Goal: Check status: Check status

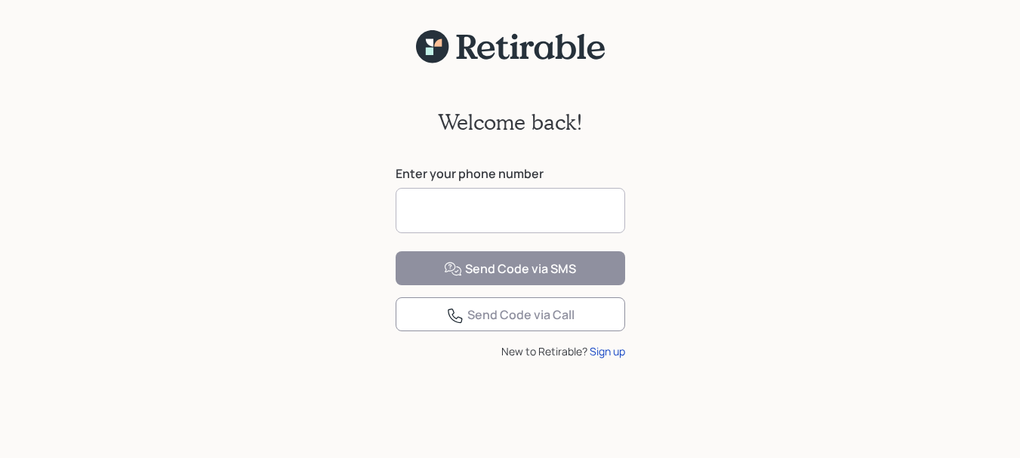
click at [485, 214] on input at bounding box center [510, 210] width 229 height 45
type input "**********"
click at [711, 318] on div "**********" at bounding box center [510, 270] width 1020 height 413
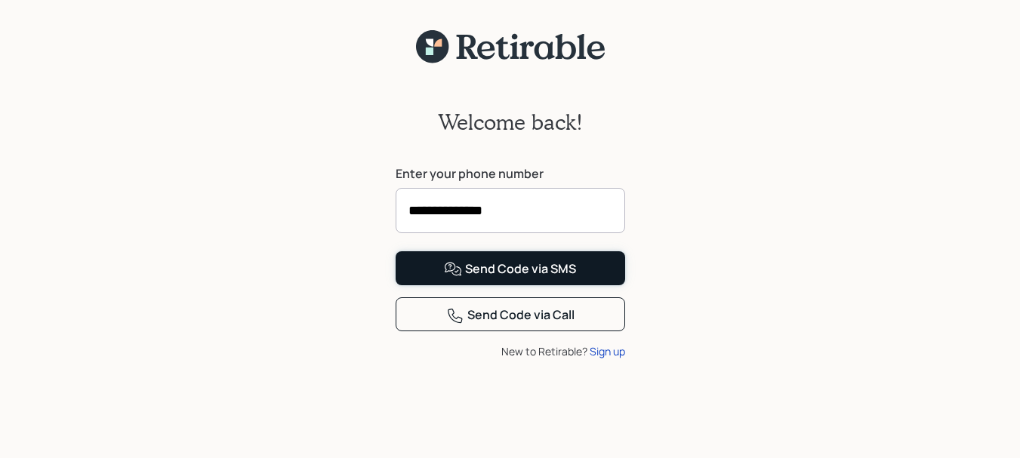
click at [522, 279] on div "Send Code via SMS" at bounding box center [510, 269] width 132 height 18
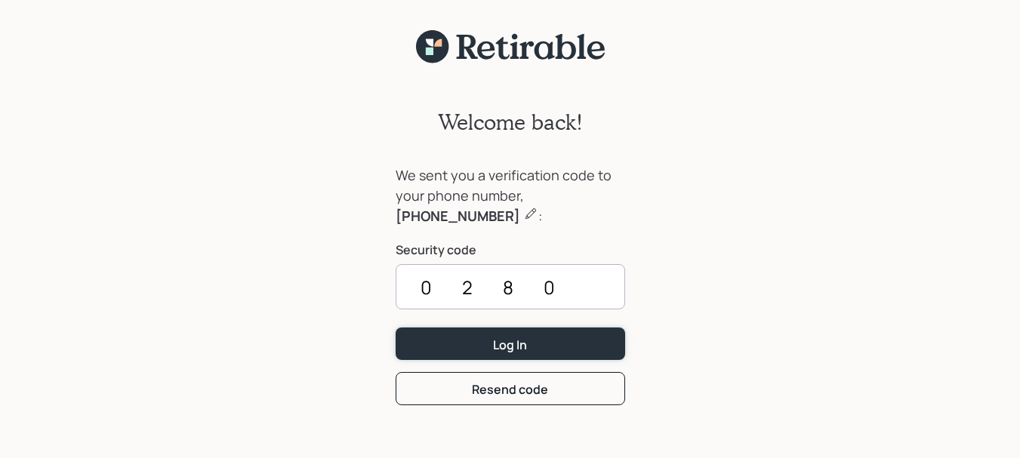
click at [522, 337] on div "Log In" at bounding box center [510, 345] width 34 height 17
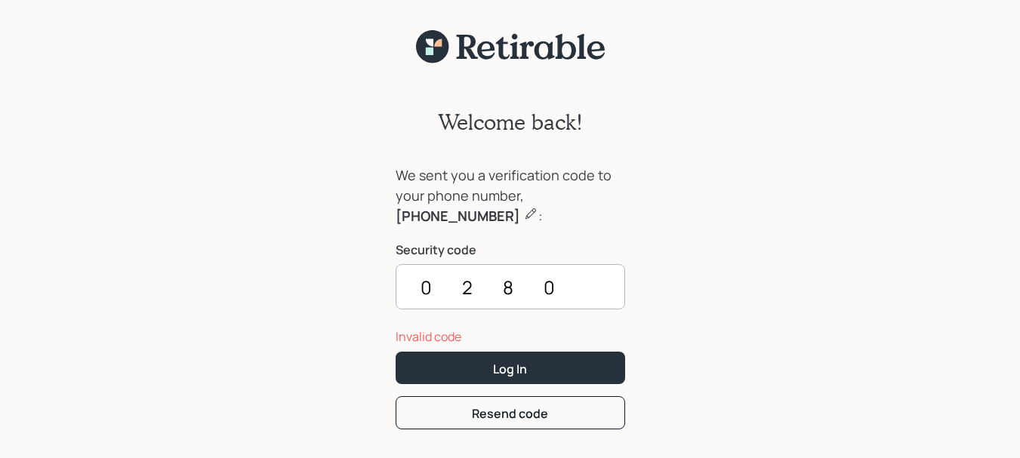
click at [574, 280] on input "0280" at bounding box center [510, 286] width 229 height 45
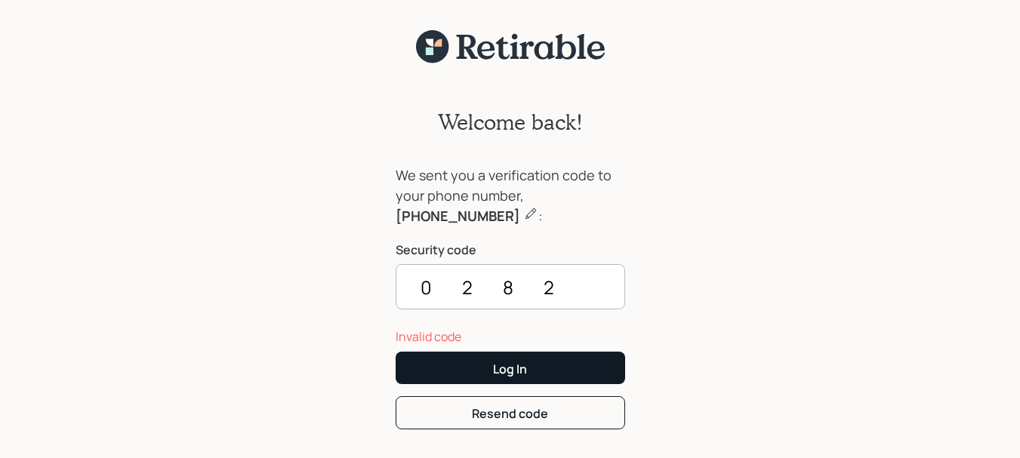
type input "0282"
click at [517, 371] on div "Log In" at bounding box center [510, 369] width 34 height 17
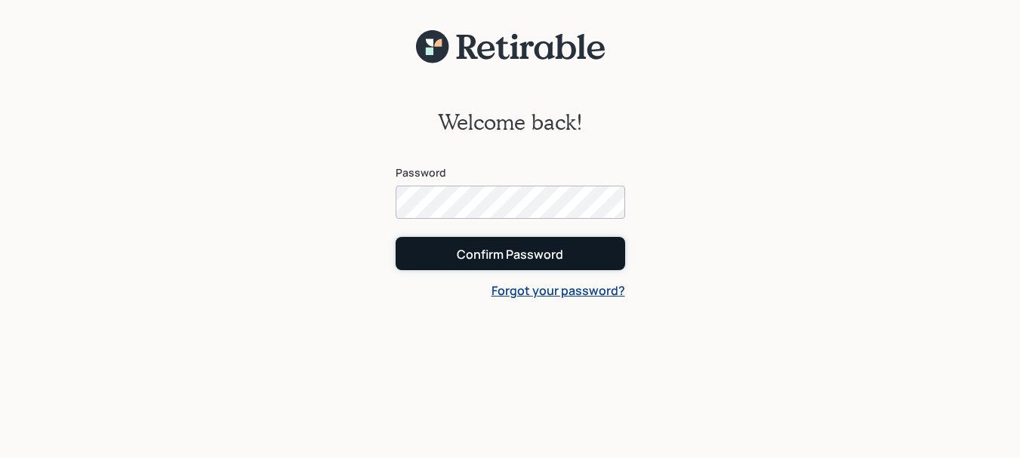
click at [516, 254] on div "Confirm Password" at bounding box center [510, 254] width 106 height 17
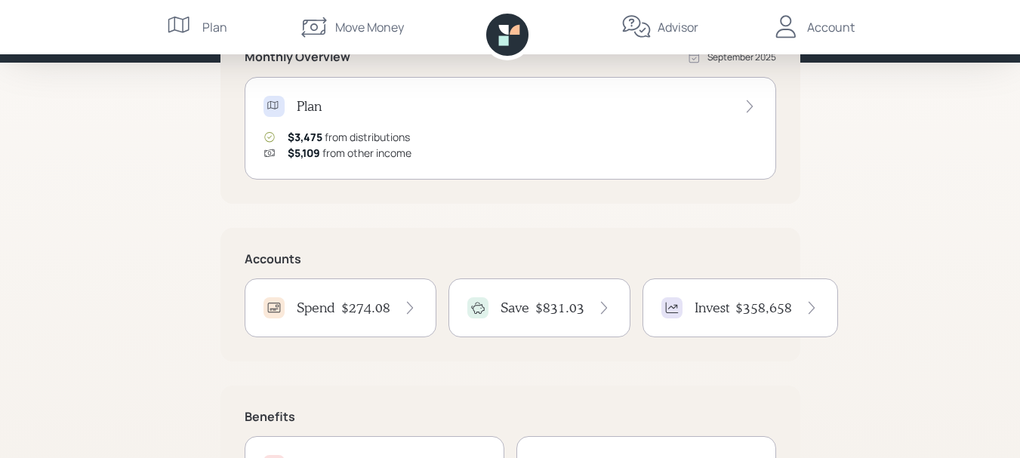
scroll to position [264, 0]
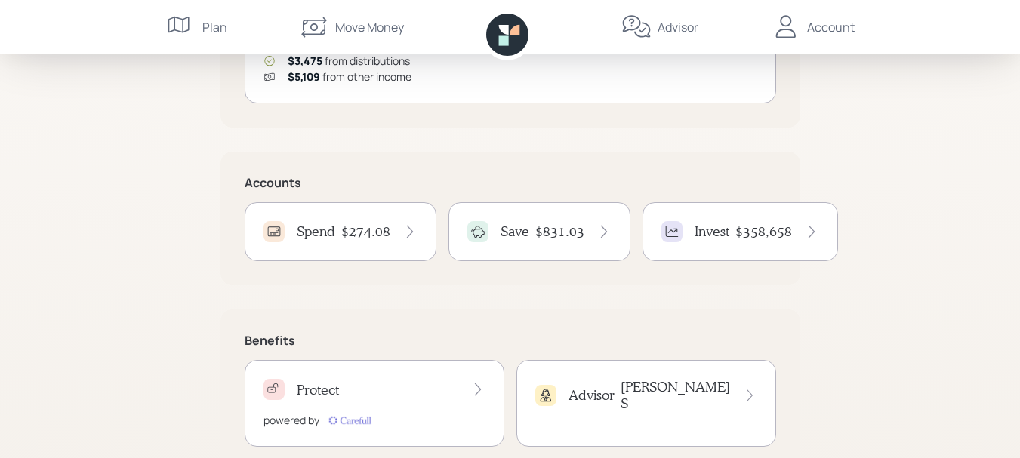
click at [750, 234] on h4 "$358,658" at bounding box center [763, 231] width 57 height 17
